Goal: Navigation & Orientation: Find specific page/section

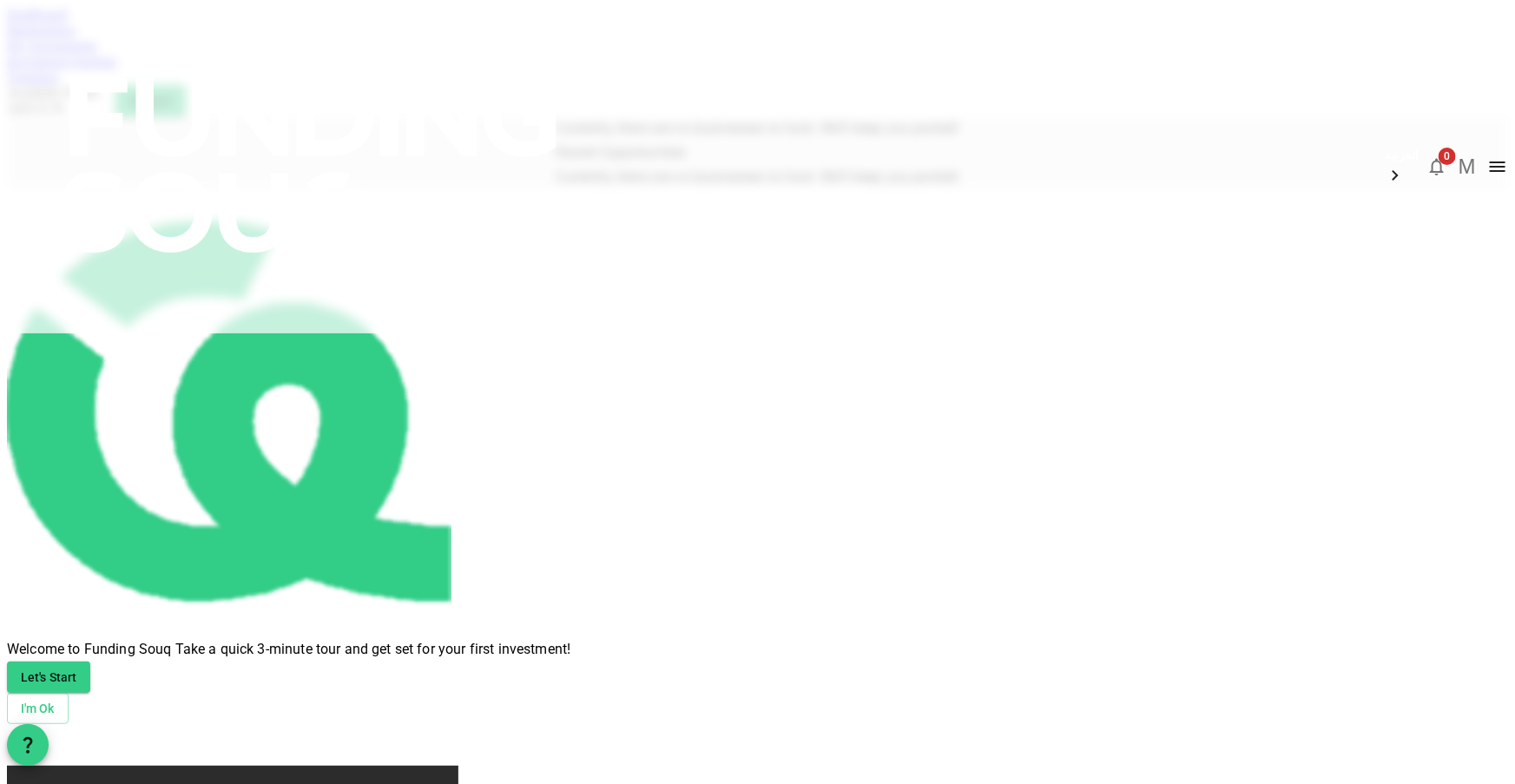
click at [304, 45] on img at bounding box center [312, 164] width 625 height 329
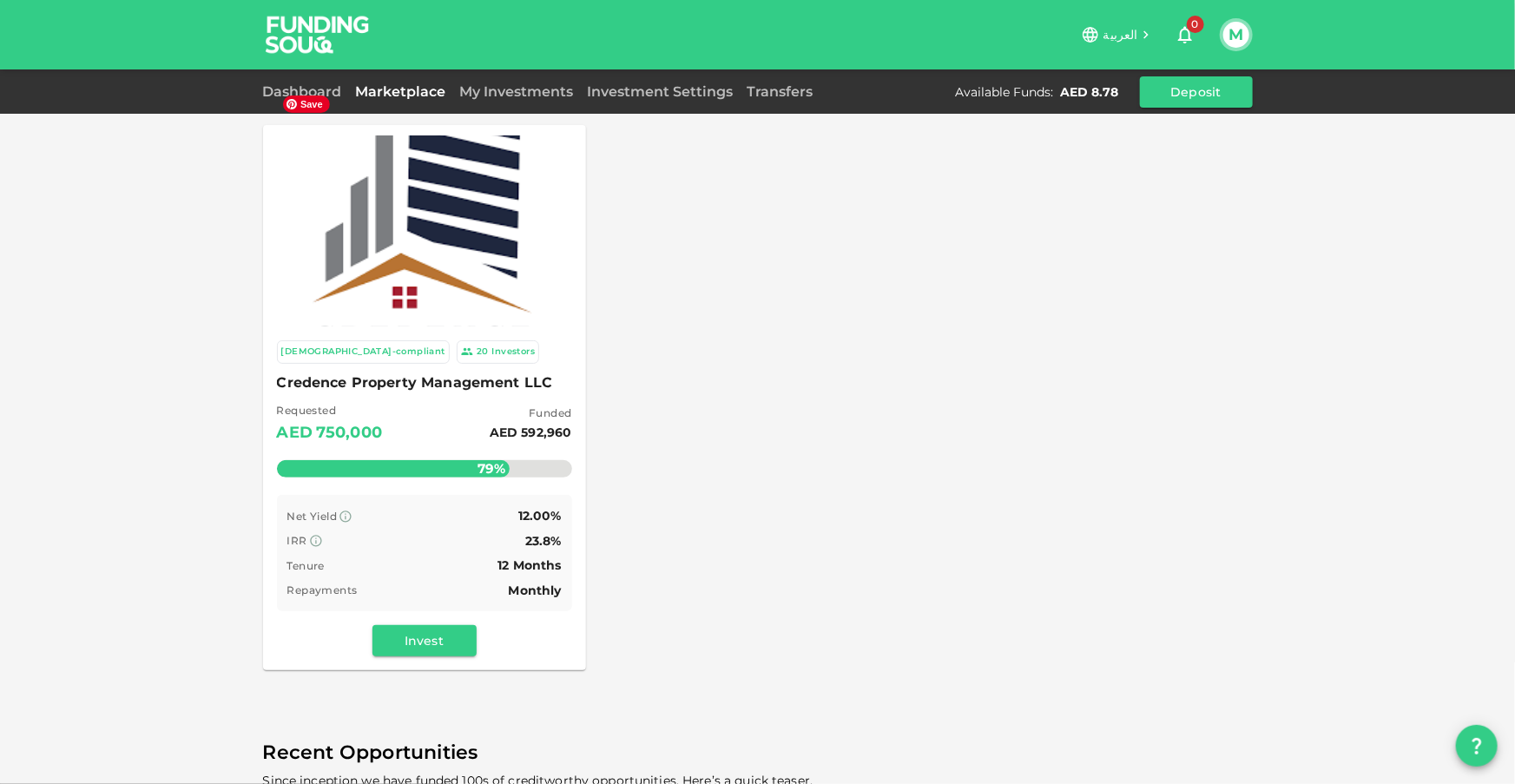
click at [418, 243] on img at bounding box center [425, 231] width 289 height 289
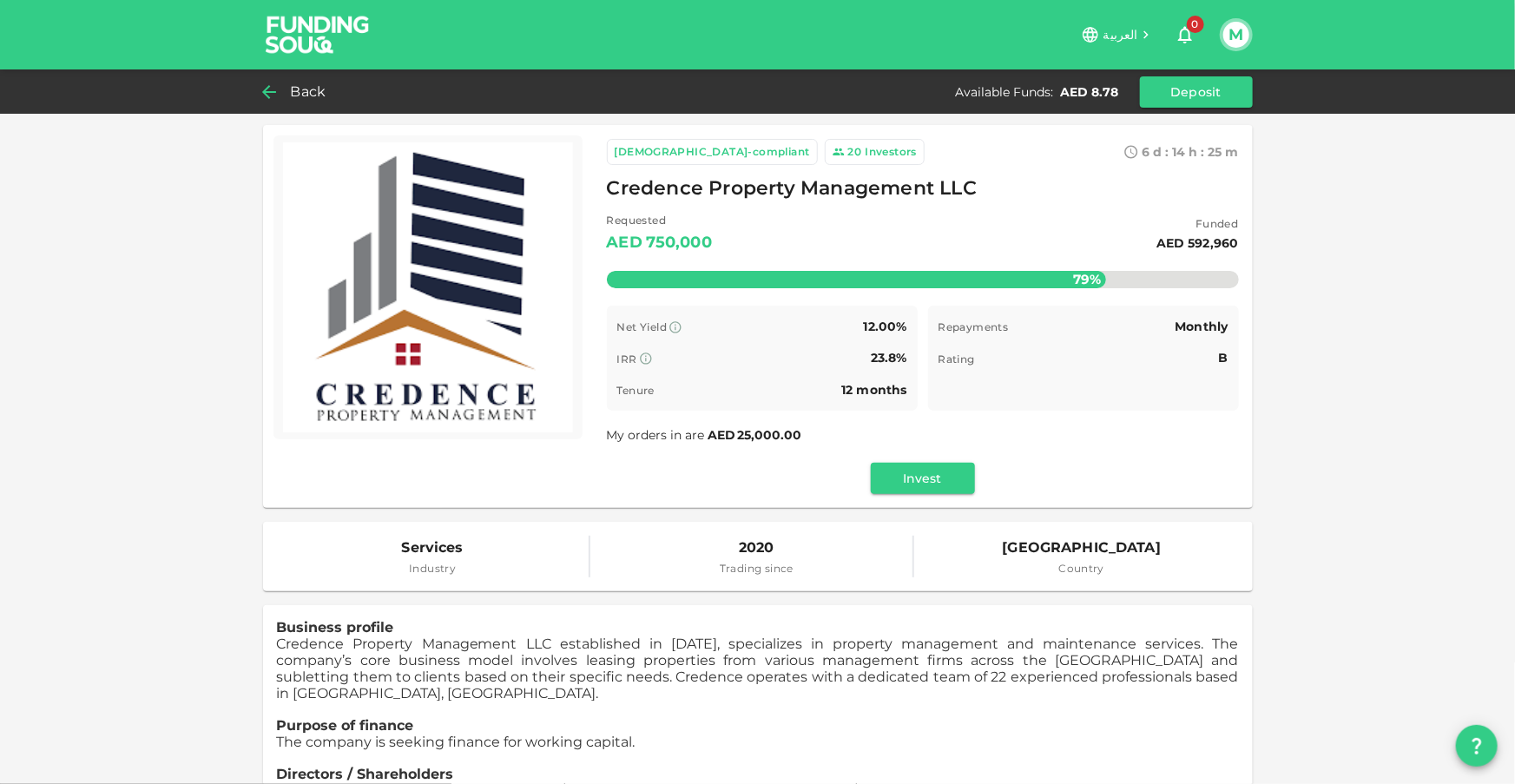
click at [320, 90] on span "Back" at bounding box center [309, 92] width 36 height 24
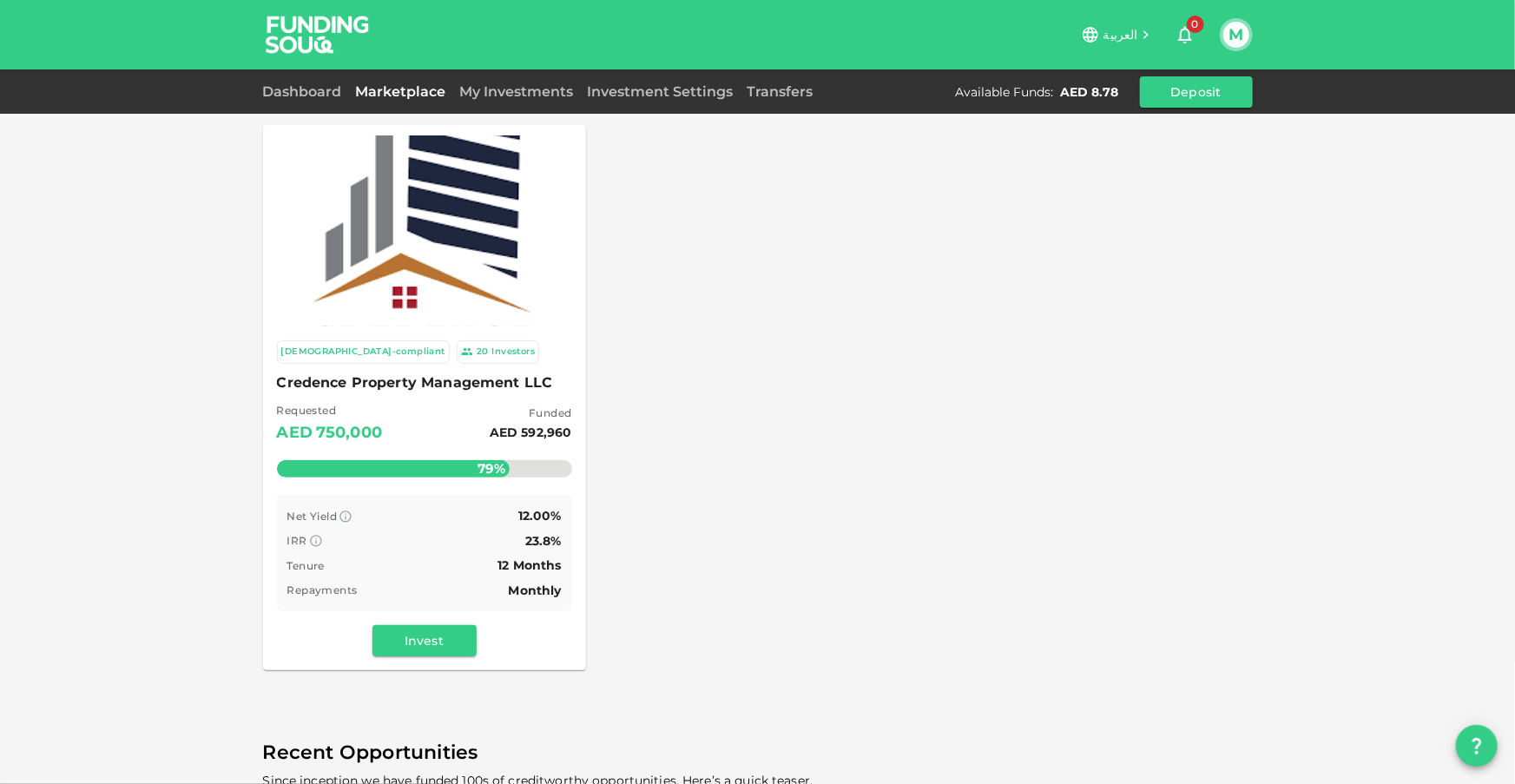
click at [499, 99] on div "My Investments" at bounding box center [516, 92] width 128 height 21
click at [502, 93] on link "My Investments" at bounding box center [516, 91] width 128 height 17
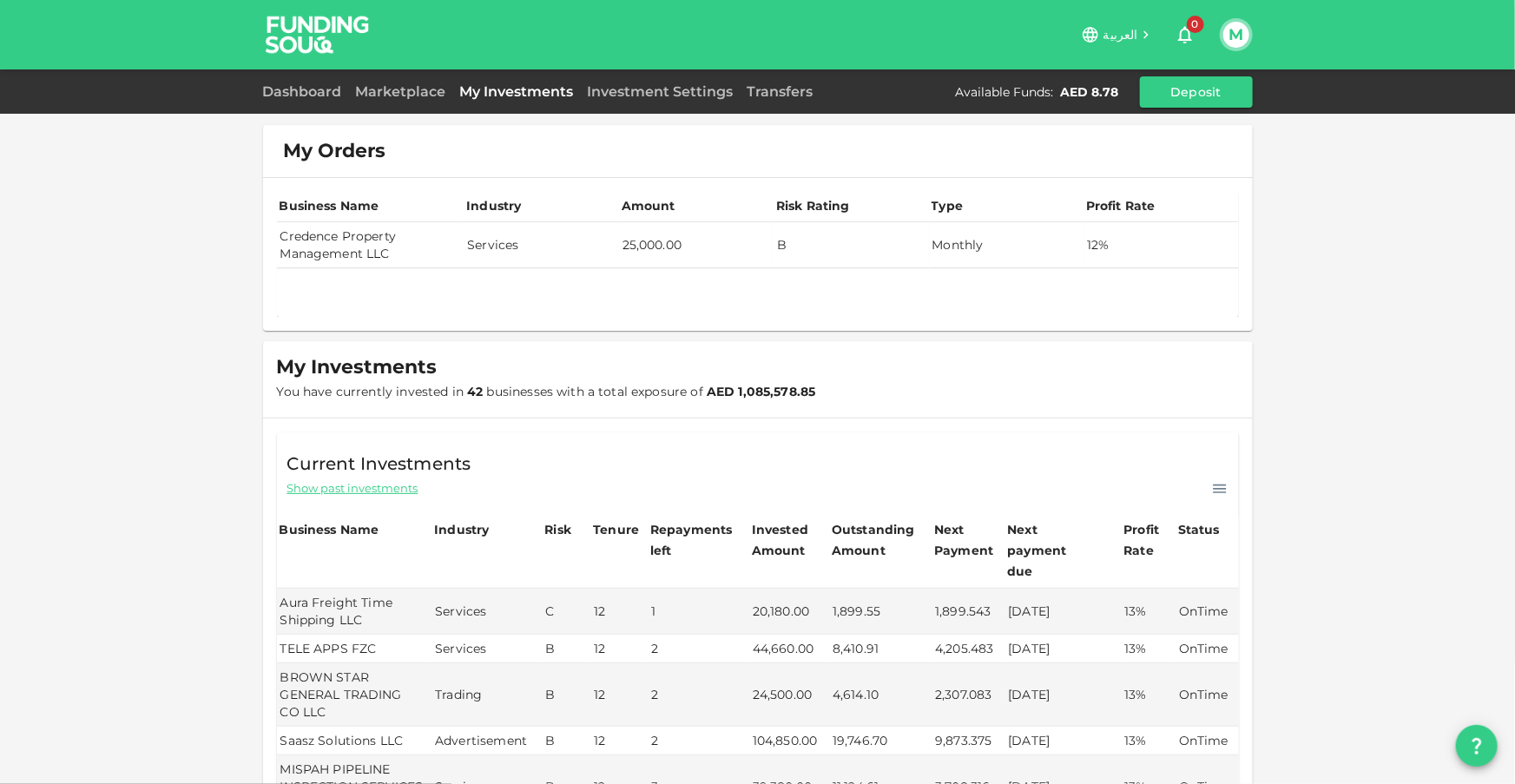
click at [342, 239] on td "Credence Property Management LLC" at bounding box center [371, 245] width 188 height 46
click at [342, 241] on td "Credence Property Management LLC" at bounding box center [371, 245] width 188 height 46
click at [342, 242] on td "Credence Property Management LLC" at bounding box center [371, 245] width 188 height 46
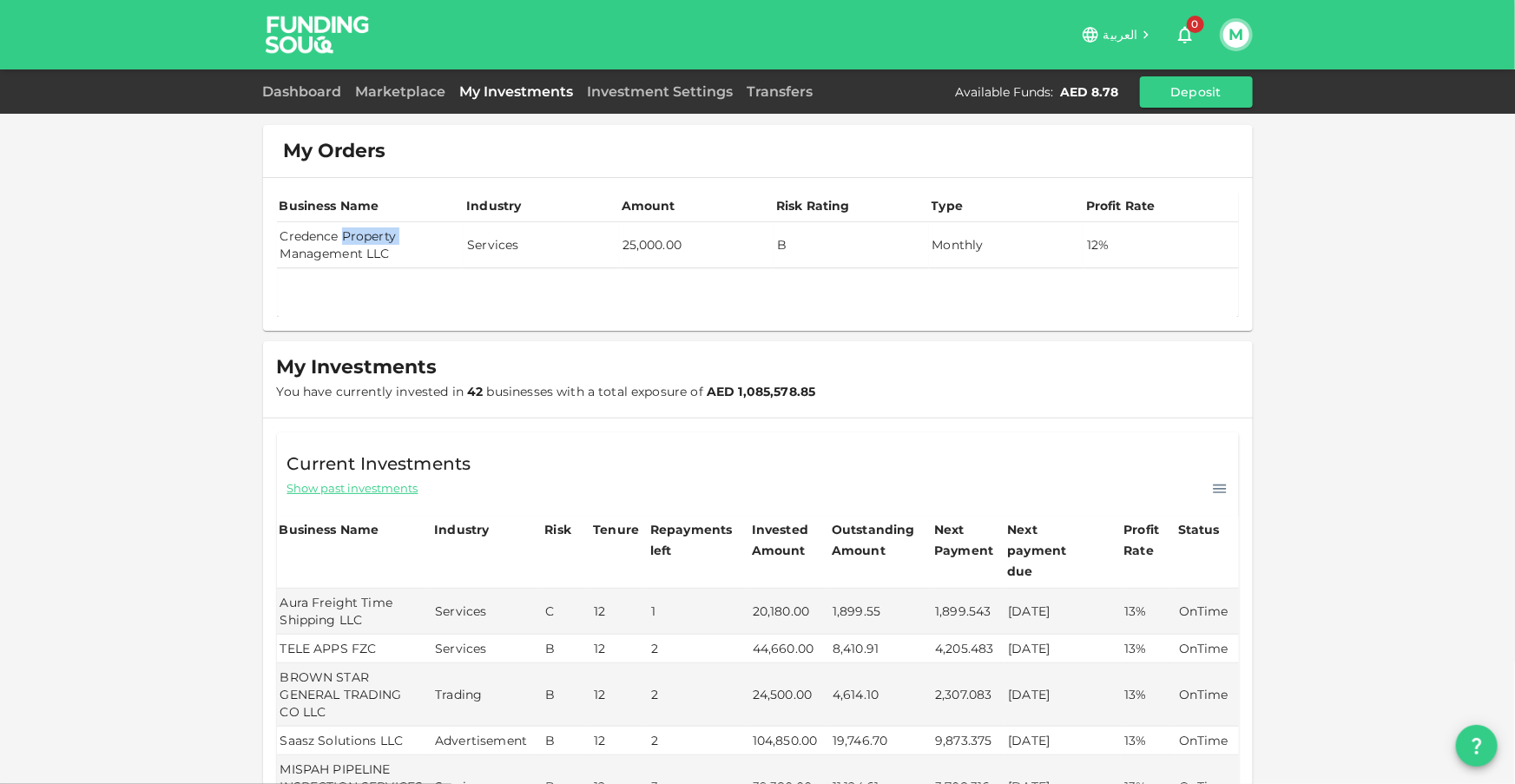
click at [342, 242] on td "Credence Property Management LLC" at bounding box center [371, 245] width 188 height 46
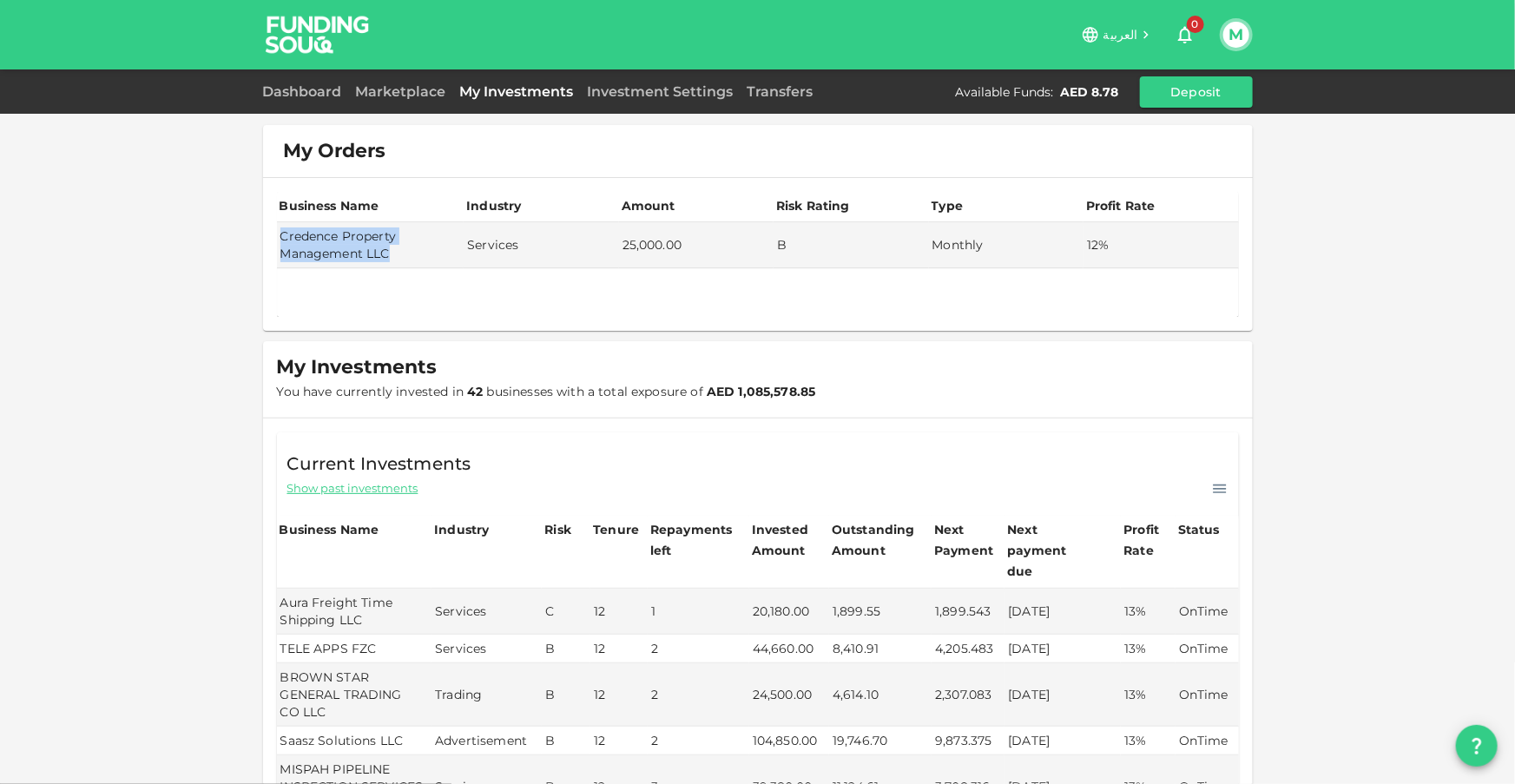
click at [331, 42] on img at bounding box center [318, 34] width 130 height 69
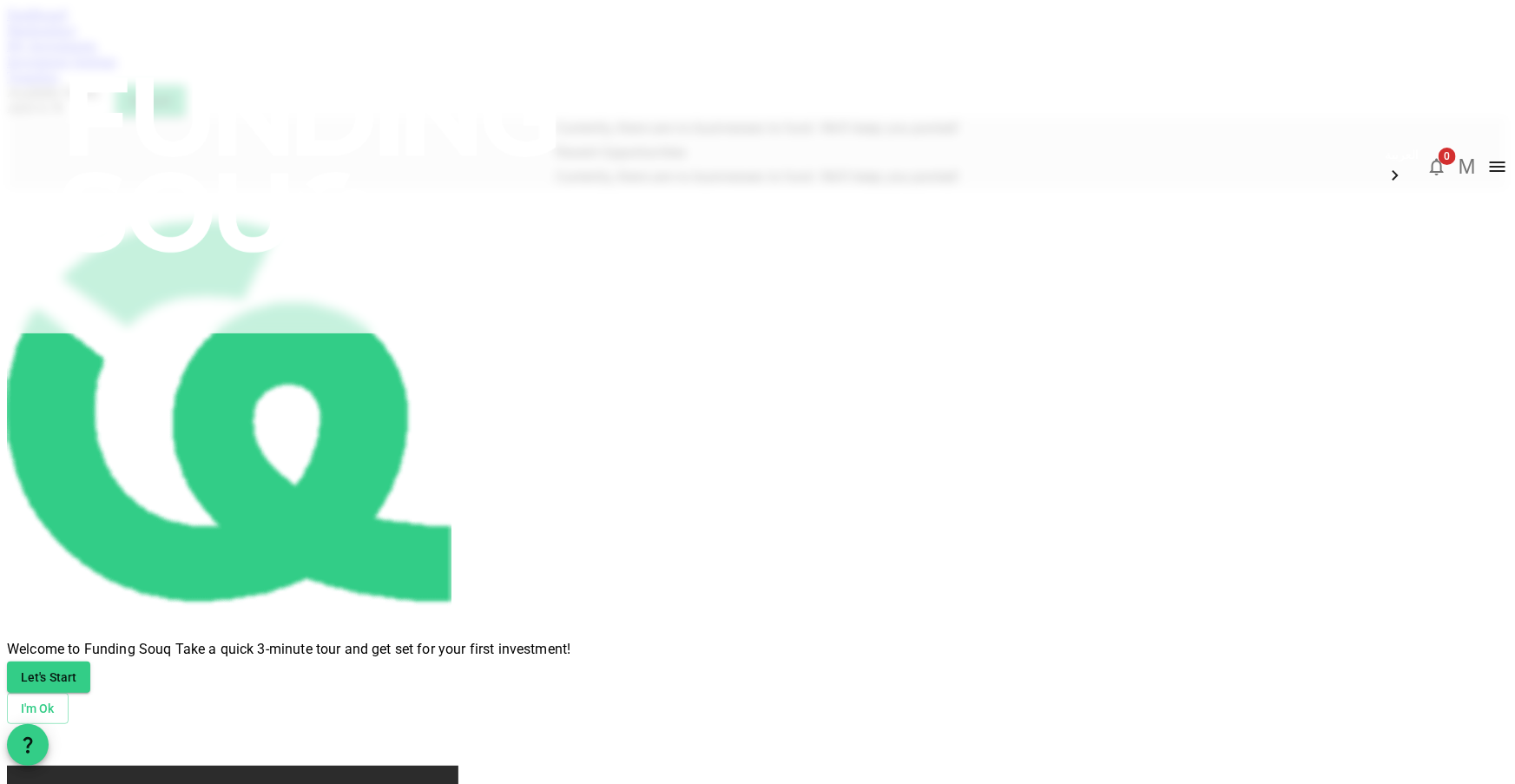
click at [309, 39] on img at bounding box center [312, 164] width 625 height 329
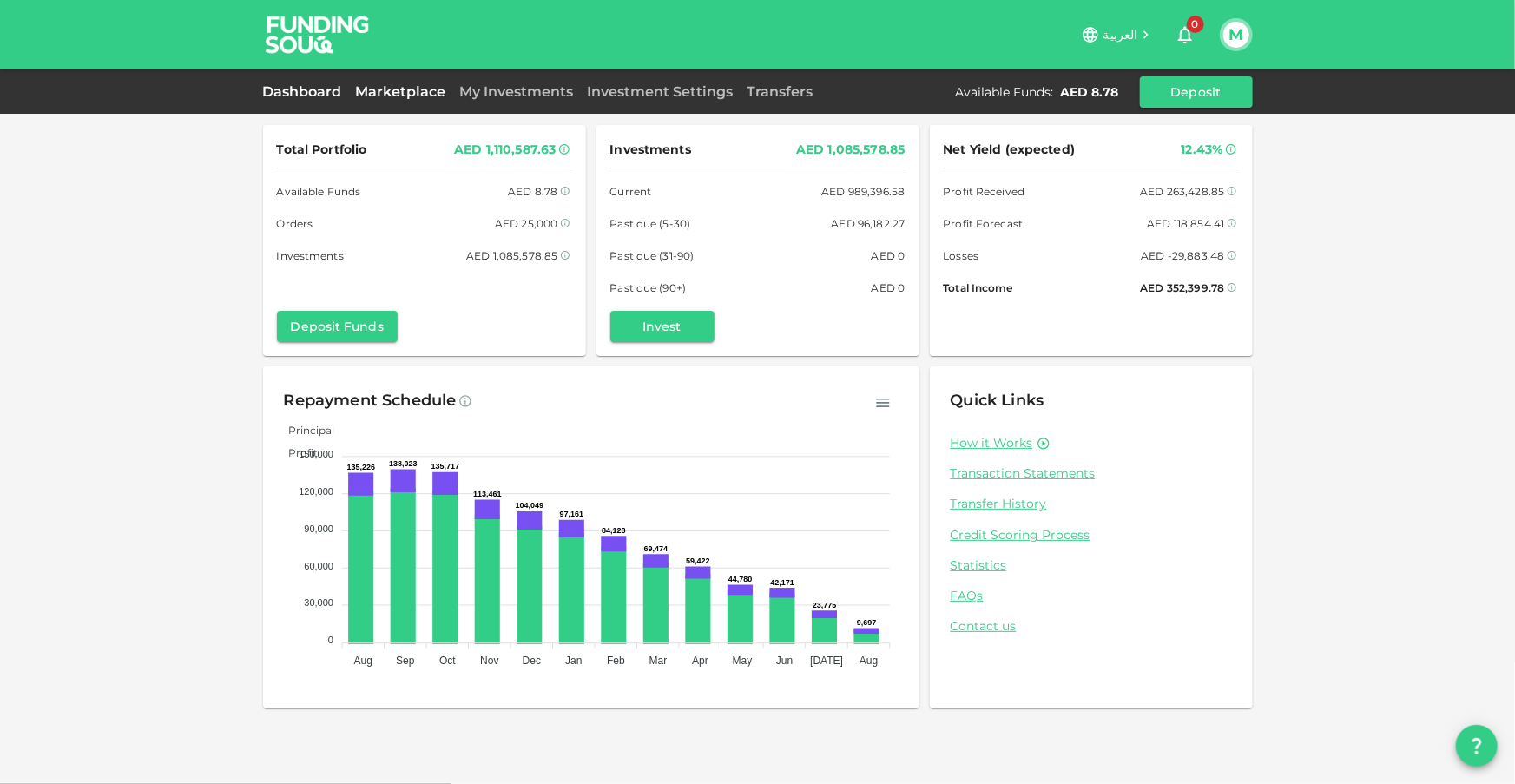
click at [405, 87] on link "Marketplace" at bounding box center [401, 91] width 104 height 17
